Goal: Check status: Check status

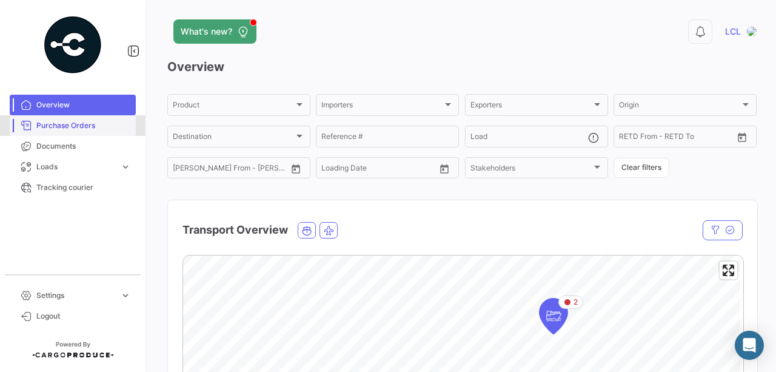
click at [56, 117] on link "Purchase Orders" at bounding box center [73, 125] width 126 height 21
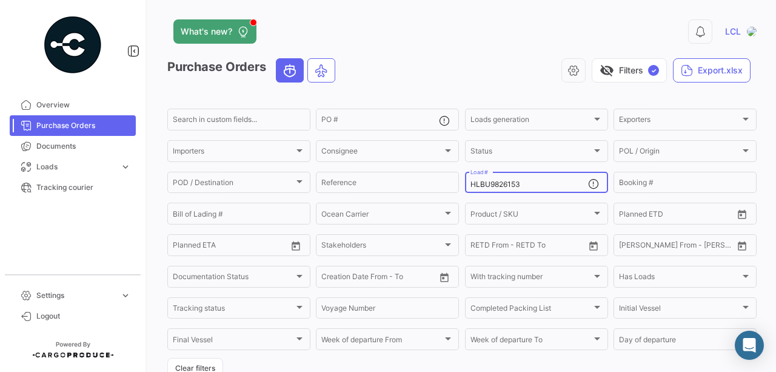
drag, startPoint x: 524, startPoint y: 186, endPoint x: 527, endPoint y: 176, distance: 10.2
click at [0, 0] on div "Search in custom fields... PO # Loads generation Loads generation Exporters Exp…" at bounding box center [0, 0] width 0 height 0
paste input "TEMU979562"
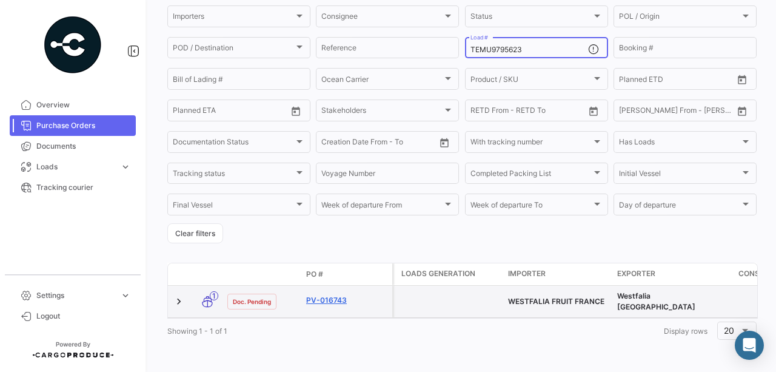
type input "TEMU9795623"
click at [324, 295] on link "PV-016743" at bounding box center [346, 300] width 81 height 11
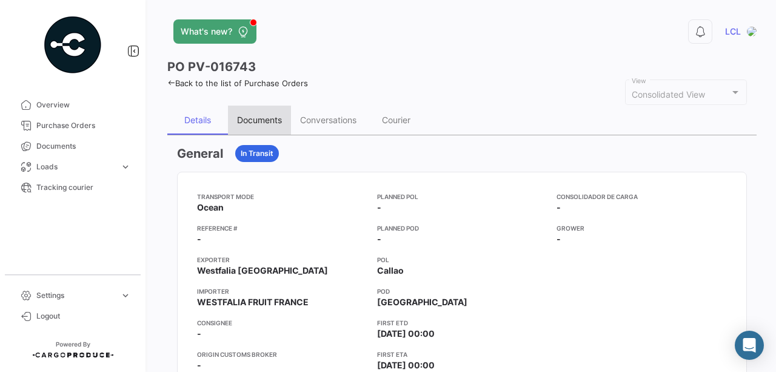
click at [244, 115] on div "Documents" at bounding box center [259, 120] width 45 height 10
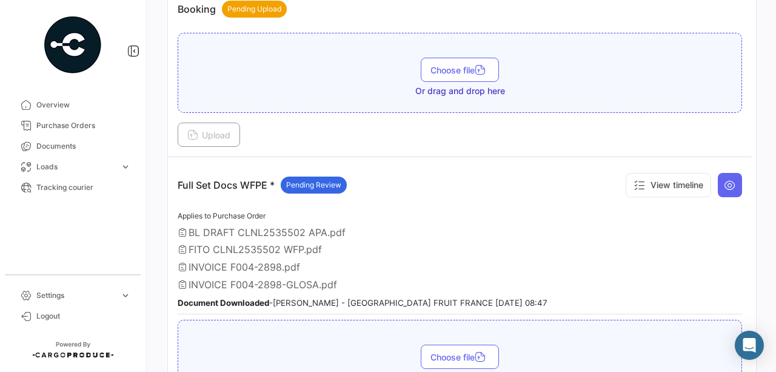
scroll to position [323, 0]
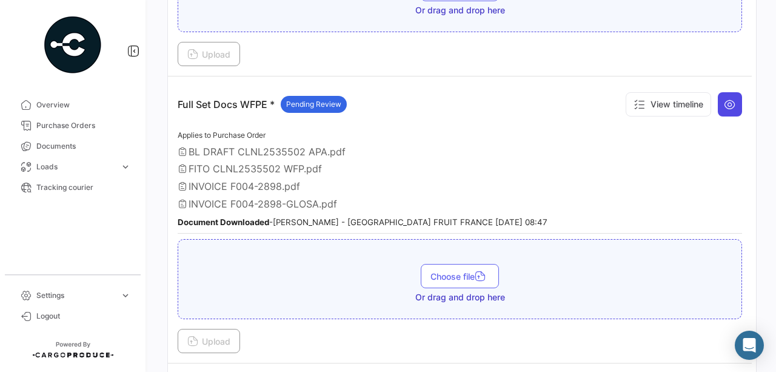
click at [728, 107] on button at bounding box center [730, 104] width 24 height 24
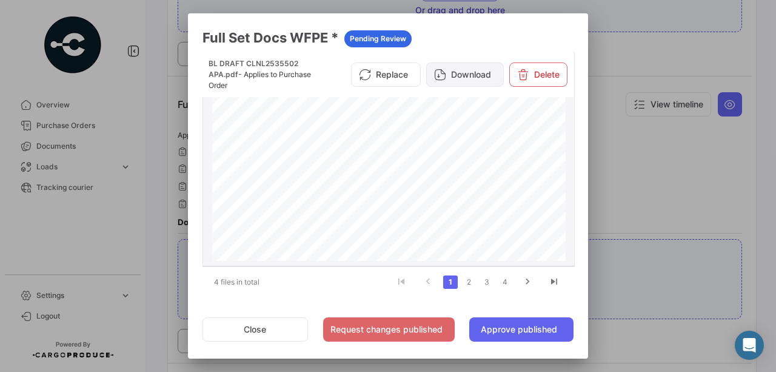
click at [457, 77] on button "Download" at bounding box center [465, 74] width 78 height 24
click at [468, 280] on link "2" at bounding box center [469, 281] width 15 height 13
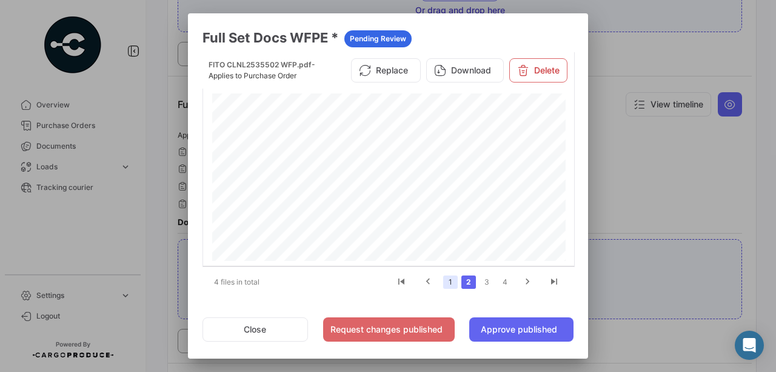
click at [447, 280] on link "1" at bounding box center [450, 281] width 15 height 13
click at [463, 277] on link "2" at bounding box center [469, 281] width 15 height 13
click at [447, 280] on link "1" at bounding box center [450, 281] width 15 height 13
click at [466, 282] on link "2" at bounding box center [469, 281] width 15 height 13
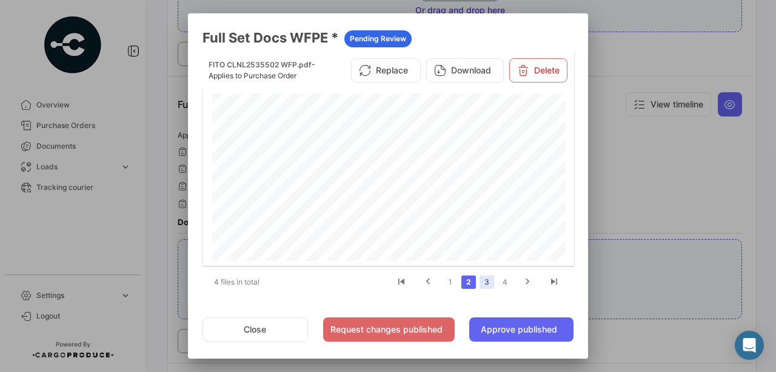
click at [485, 280] on link "3" at bounding box center [487, 281] width 15 height 13
click at [498, 280] on link "4" at bounding box center [505, 281] width 15 height 13
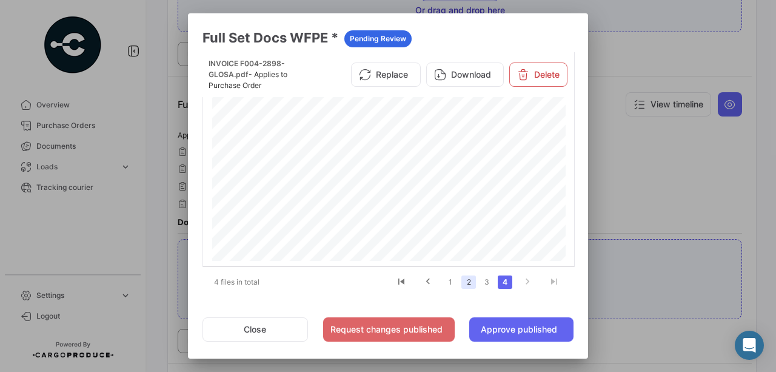
click at [466, 282] on link "2" at bounding box center [469, 281] width 15 height 13
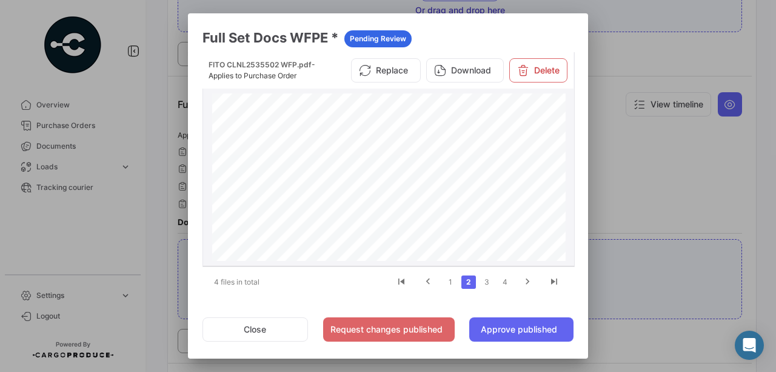
scroll to position [40, 0]
click at [450, 280] on link "1" at bounding box center [450, 281] width 15 height 13
click at [487, 277] on link "3" at bounding box center [487, 281] width 15 height 13
click at [500, 283] on link "4" at bounding box center [505, 281] width 15 height 13
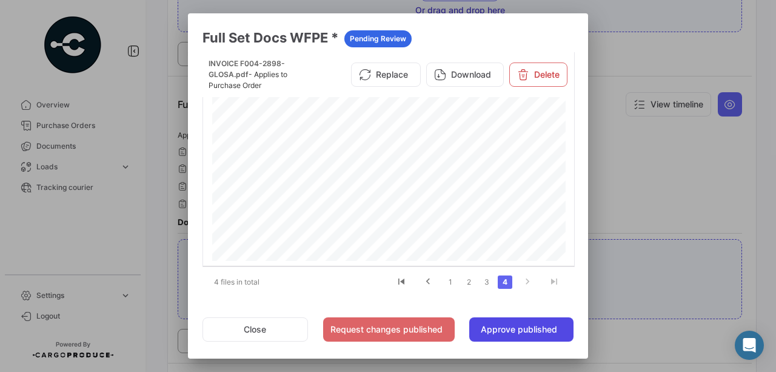
click at [526, 323] on button "Approve published" at bounding box center [521, 329] width 104 height 24
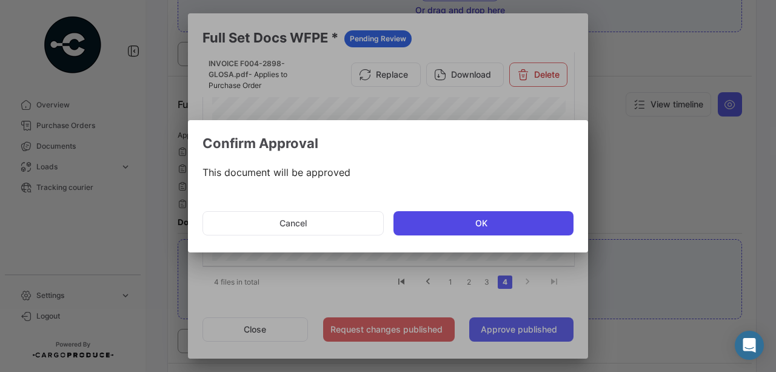
click at [466, 217] on button "OK" at bounding box center [484, 223] width 180 height 24
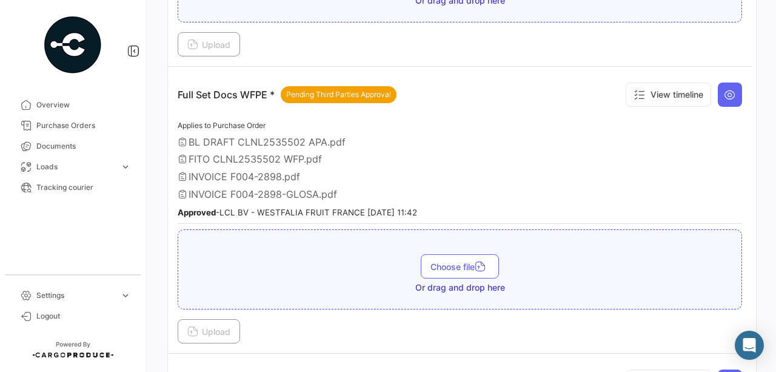
click at [526, 196] on div "Applies to Purchase Order BL DRAFT CLNL2535502 APA.pdf FITO CLNL2535502 WFP.pdf…" at bounding box center [460, 171] width 565 height 106
click at [730, 96] on icon at bounding box center [730, 95] width 12 height 12
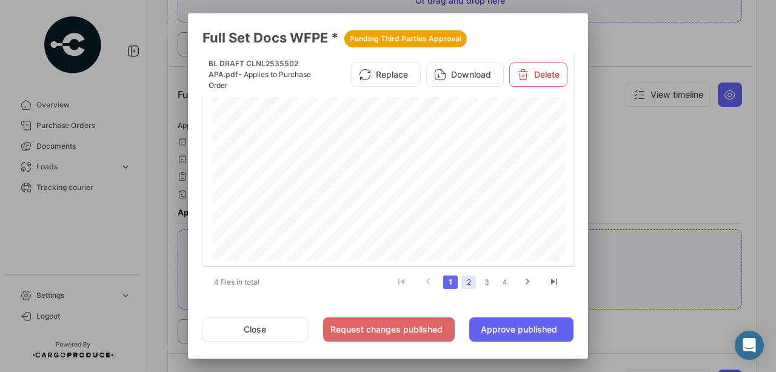
click at [468, 281] on link "2" at bounding box center [469, 281] width 15 height 13
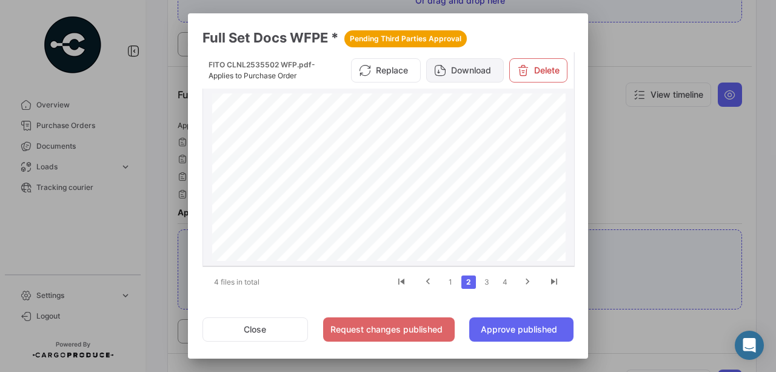
click at [454, 79] on button "Download" at bounding box center [465, 70] width 78 height 24
click at [483, 277] on link "3" at bounding box center [487, 281] width 15 height 13
click at [482, 81] on button "Download" at bounding box center [465, 70] width 78 height 24
click at [500, 281] on link "4" at bounding box center [505, 281] width 15 height 13
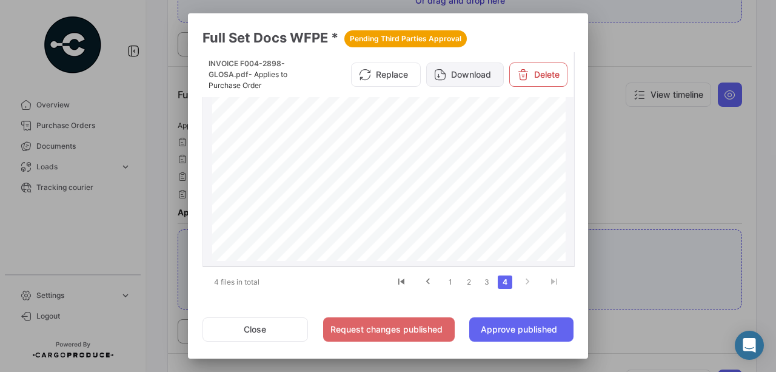
click at [463, 85] on button "Download" at bounding box center [465, 74] width 78 height 24
click at [537, 334] on button "Approve published" at bounding box center [521, 329] width 104 height 24
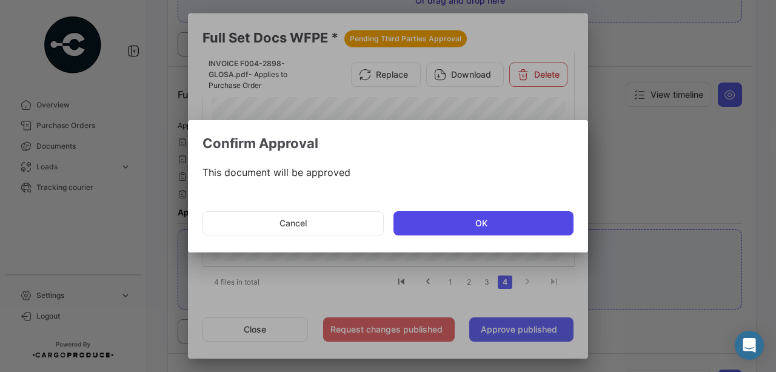
click at [503, 221] on button "OK" at bounding box center [484, 223] width 180 height 24
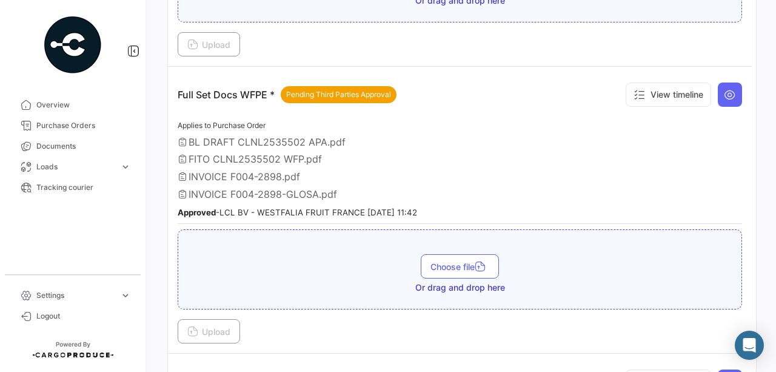
click at [616, 153] on div "FITO CLNL2535502 WFP.pdf" at bounding box center [460, 159] width 565 height 12
click at [720, 89] on button at bounding box center [730, 94] width 24 height 24
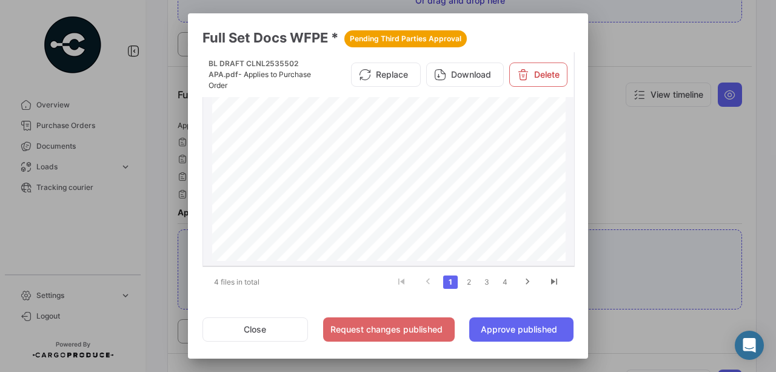
scroll to position [121, 0]
click at [467, 282] on link "2" at bounding box center [469, 281] width 15 height 13
click at [448, 283] on link "1" at bounding box center [450, 281] width 15 height 13
click at [288, 332] on button "Close" at bounding box center [256, 329] width 106 height 24
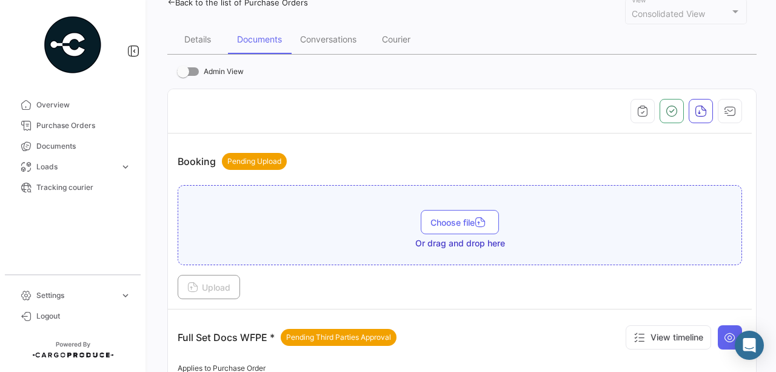
scroll to position [0, 0]
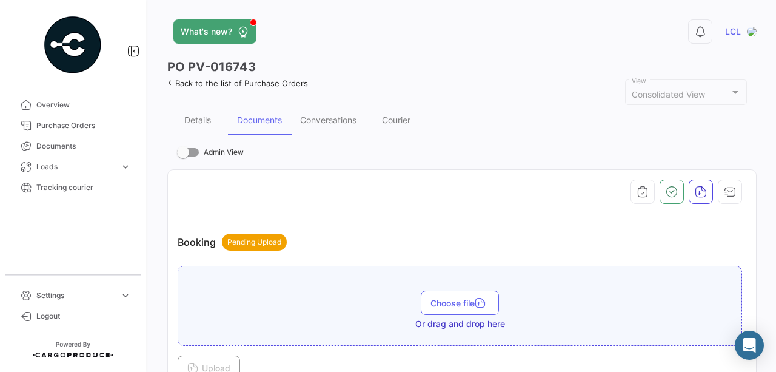
click at [196, 81] on link "Back to the list of Purchase Orders" at bounding box center [237, 83] width 141 height 10
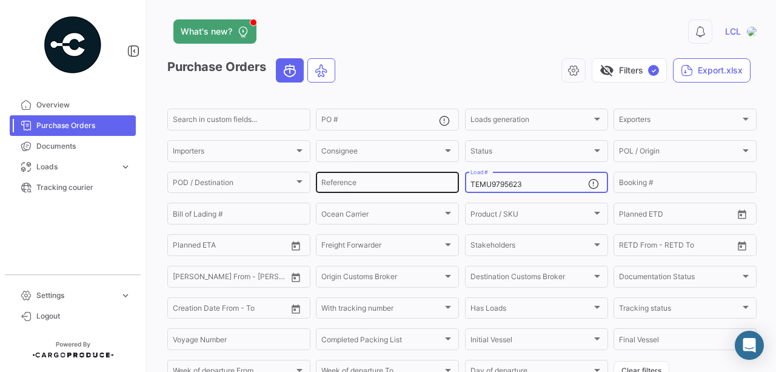
drag, startPoint x: 448, startPoint y: 189, endPoint x: 354, endPoint y: 187, distance: 94.0
click at [0, 0] on div "Search in custom fields... PO # Loads generation Loads generation Exporters Exp…" at bounding box center [0, 0] width 0 height 0
paste input "HLBU9207550"
type input "HLBU9207550"
